Goal: Use online tool/utility: Use online tool/utility

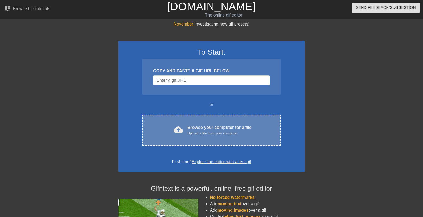
click at [200, 129] on div "Browse your computer for a file Upload a file from your computer" at bounding box center [219, 130] width 64 height 12
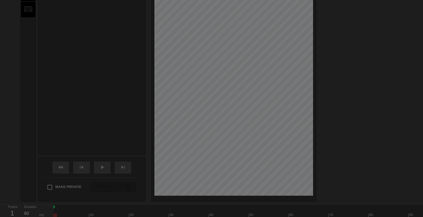
scroll to position [13, 0]
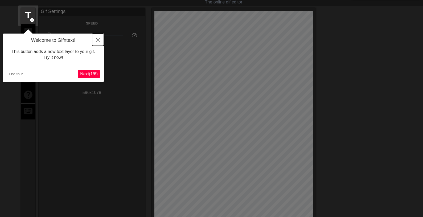
click at [98, 39] on icon "Close" at bounding box center [98, 40] width 4 height 4
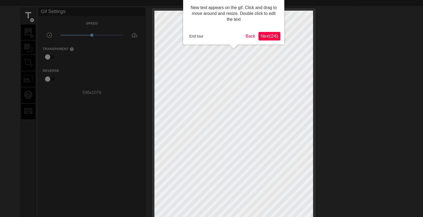
scroll to position [0, 0]
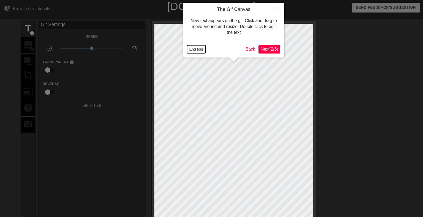
click at [191, 50] on button "End tour" at bounding box center [196, 49] width 18 height 8
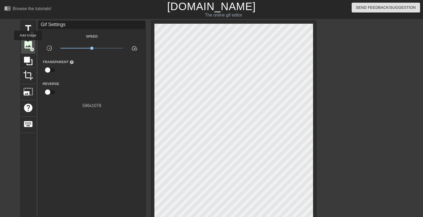
click at [28, 44] on span "image" at bounding box center [28, 45] width 10 height 10
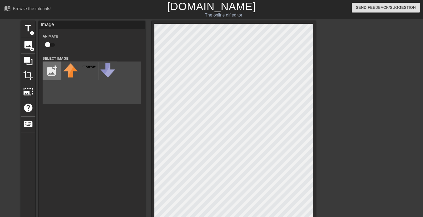
click at [51, 71] on input "file" at bounding box center [52, 71] width 18 height 18
click at [51, 66] on input "file" at bounding box center [52, 71] width 18 height 18
type input "C:\fakepath\JiHkpiBSIvHFeJv95IomvmCmDMm2xJMYzOgGE0nKb283CCTwyXHFImyYni5oSgypEf_…"
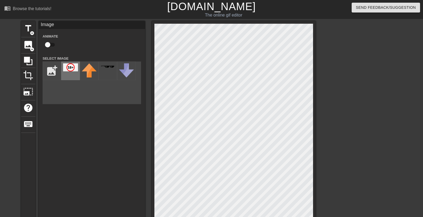
click at [70, 67] on img at bounding box center [70, 67] width 15 height 8
click at [53, 72] on input "file" at bounding box center [52, 71] width 18 height 18
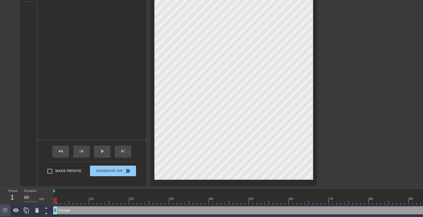
scroll to position [136, 0]
click at [36, 208] on icon at bounding box center [37, 210] width 4 height 5
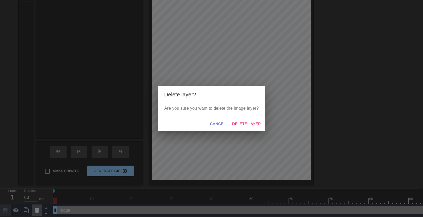
scroll to position [130, 0]
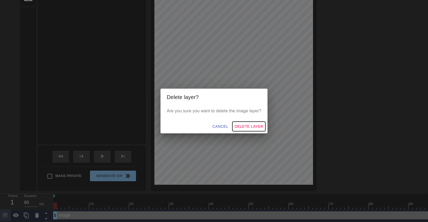
click at [248, 124] on span "Delete Layer" at bounding box center [249, 126] width 29 height 7
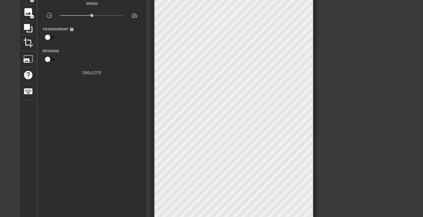
scroll to position [16, 0]
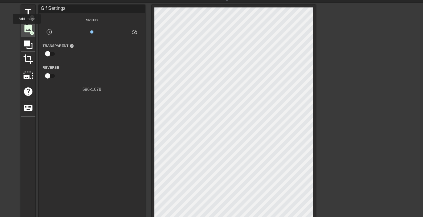
click at [27, 27] on span "image" at bounding box center [28, 28] width 10 height 10
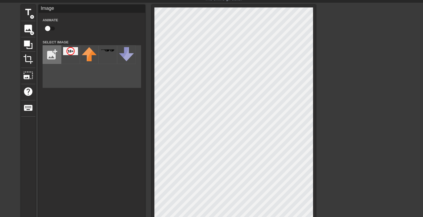
click at [53, 53] on input "file" at bounding box center [52, 55] width 18 height 18
type input "C:\fakepath\Screenshot [DATE] at 20-29-02 Значок 18 смотрите и скачивайте изобр…"
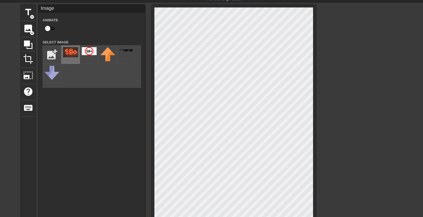
click at [69, 52] on img at bounding box center [70, 52] width 15 height 10
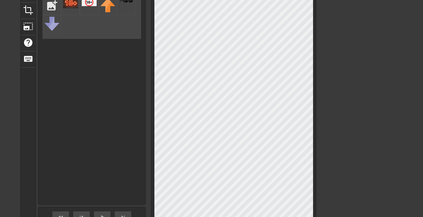
scroll to position [73, 0]
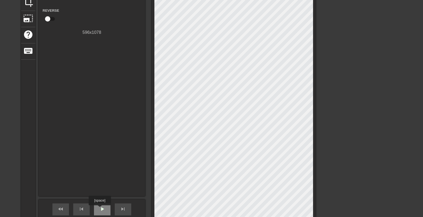
click at [100, 209] on span "play_arrow" at bounding box center [102, 209] width 6 height 6
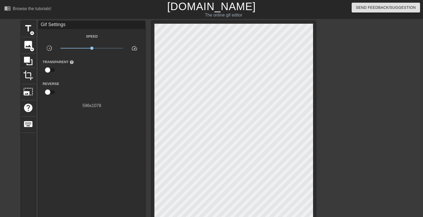
scroll to position [85, 0]
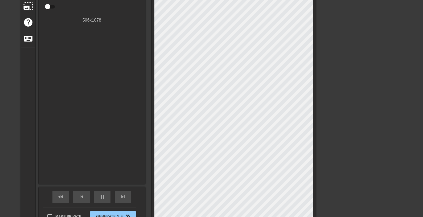
type input "40"
